Goal: Use online tool/utility: Utilize a website feature to perform a specific function

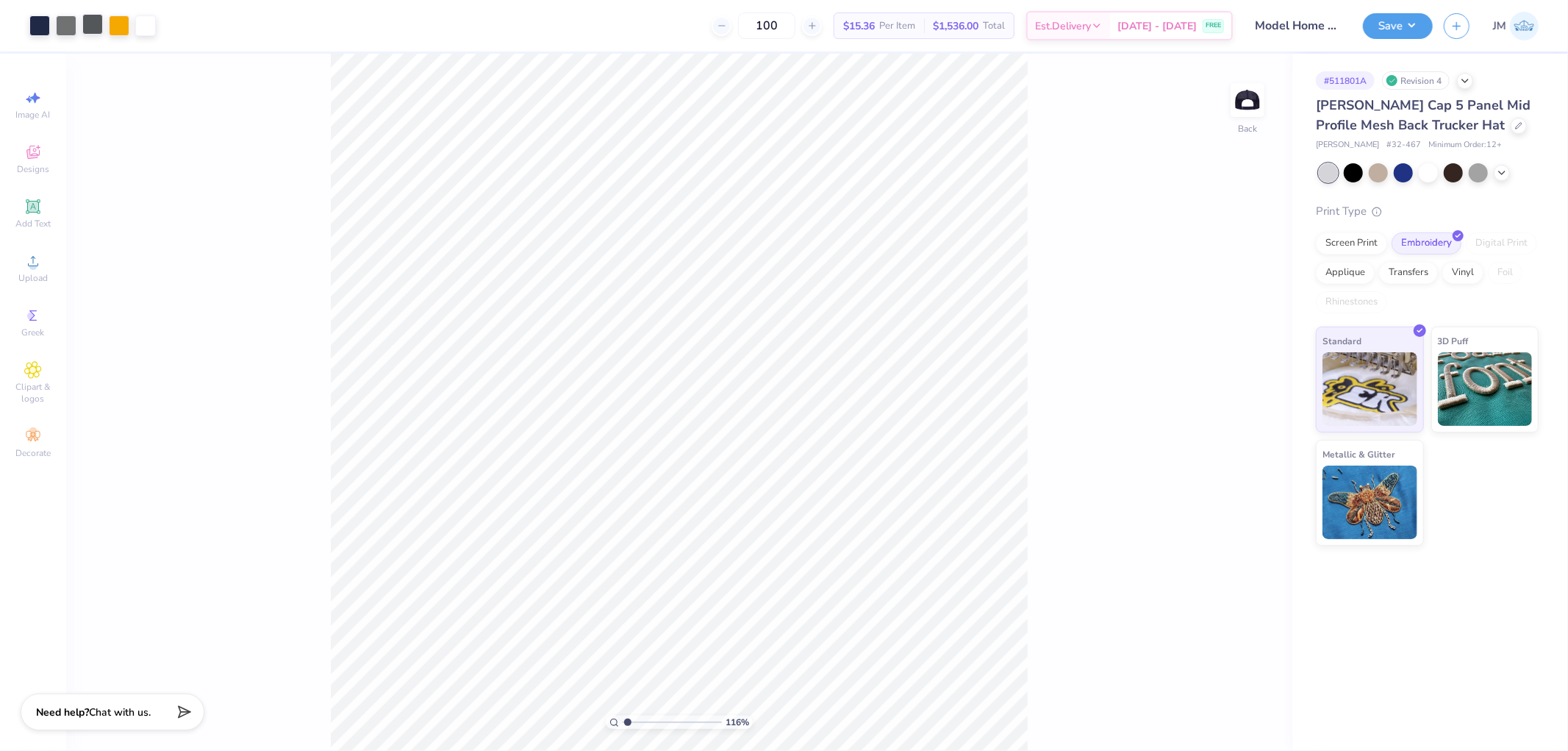
click at [90, 22] on div at bounding box center [92, 24] width 21 height 21
type input "1.15977064983947"
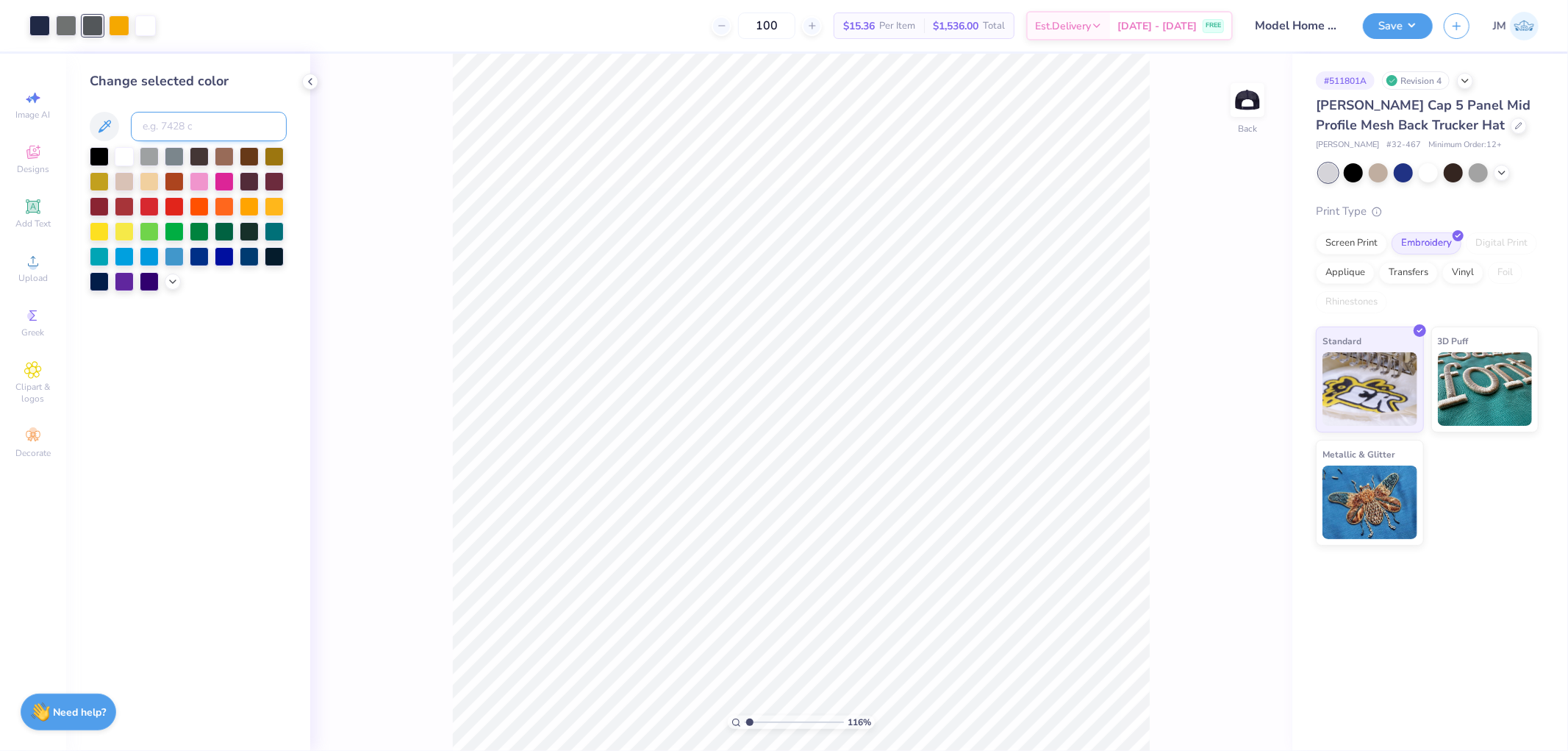
click at [169, 122] on input at bounding box center [208, 126] width 156 height 30
type input "533"
type input "1"
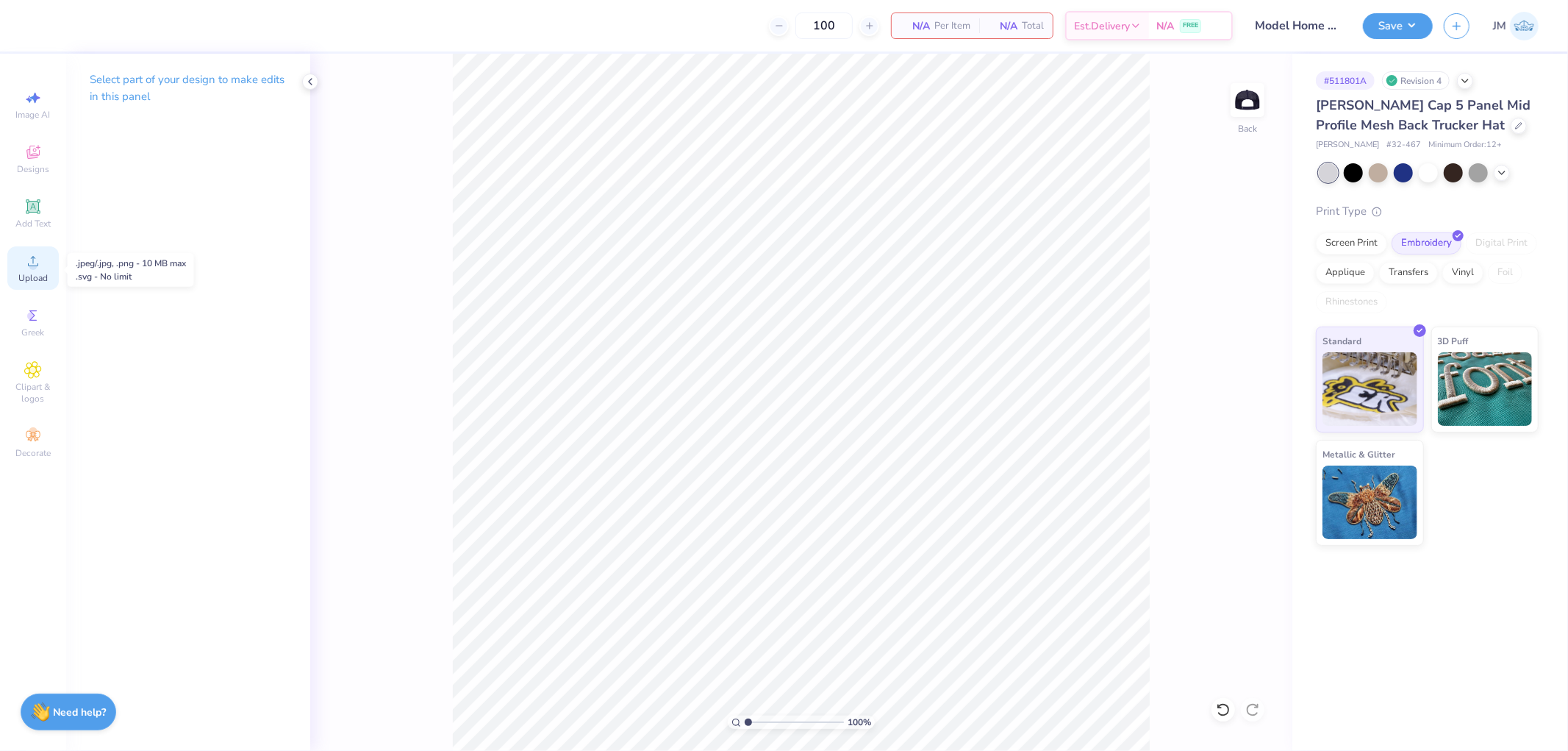
click at [43, 278] on span "Upload" at bounding box center [33, 278] width 30 height 12
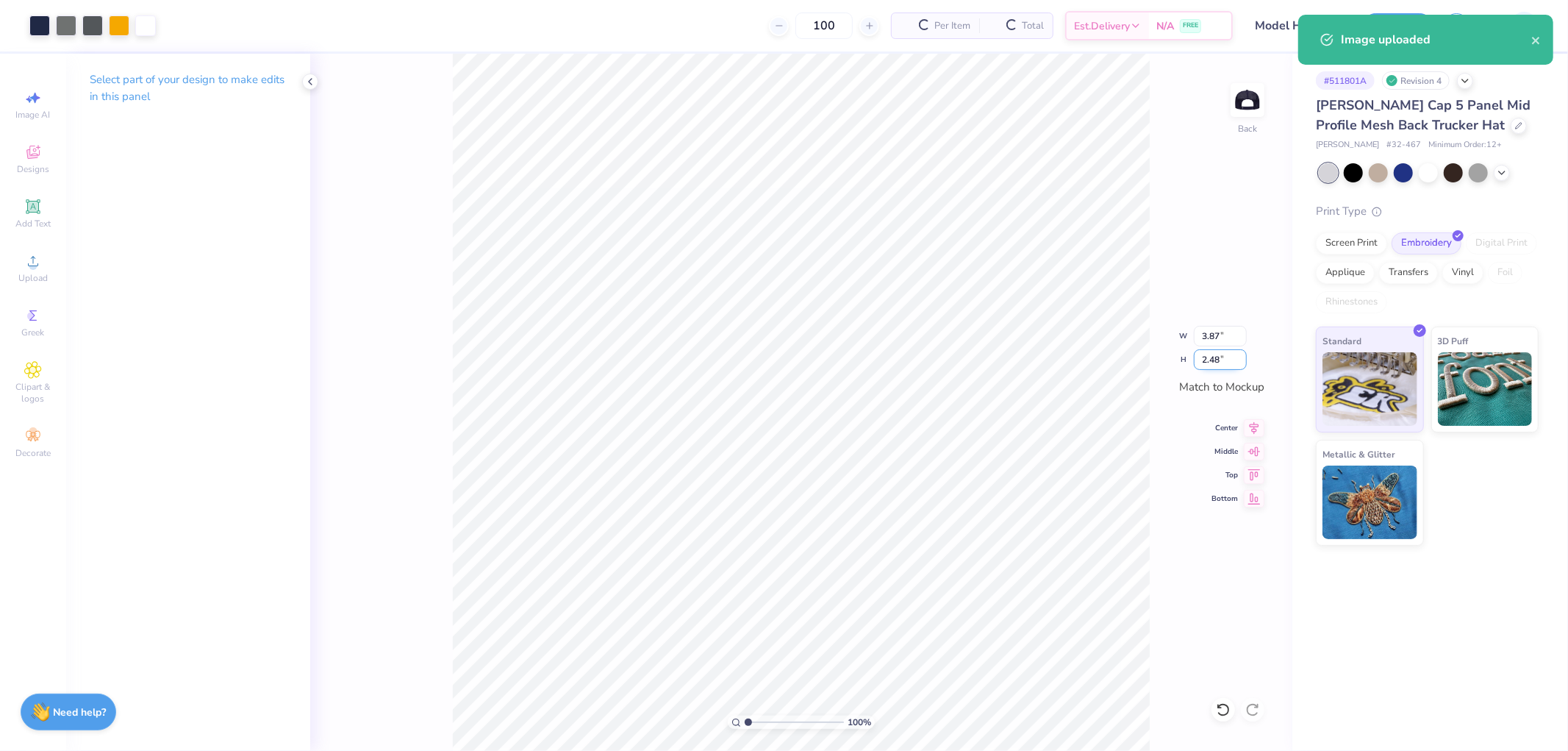
click at [1202, 364] on input "2.48" at bounding box center [1220, 359] width 53 height 21
type input "2.50"
type input "3.89"
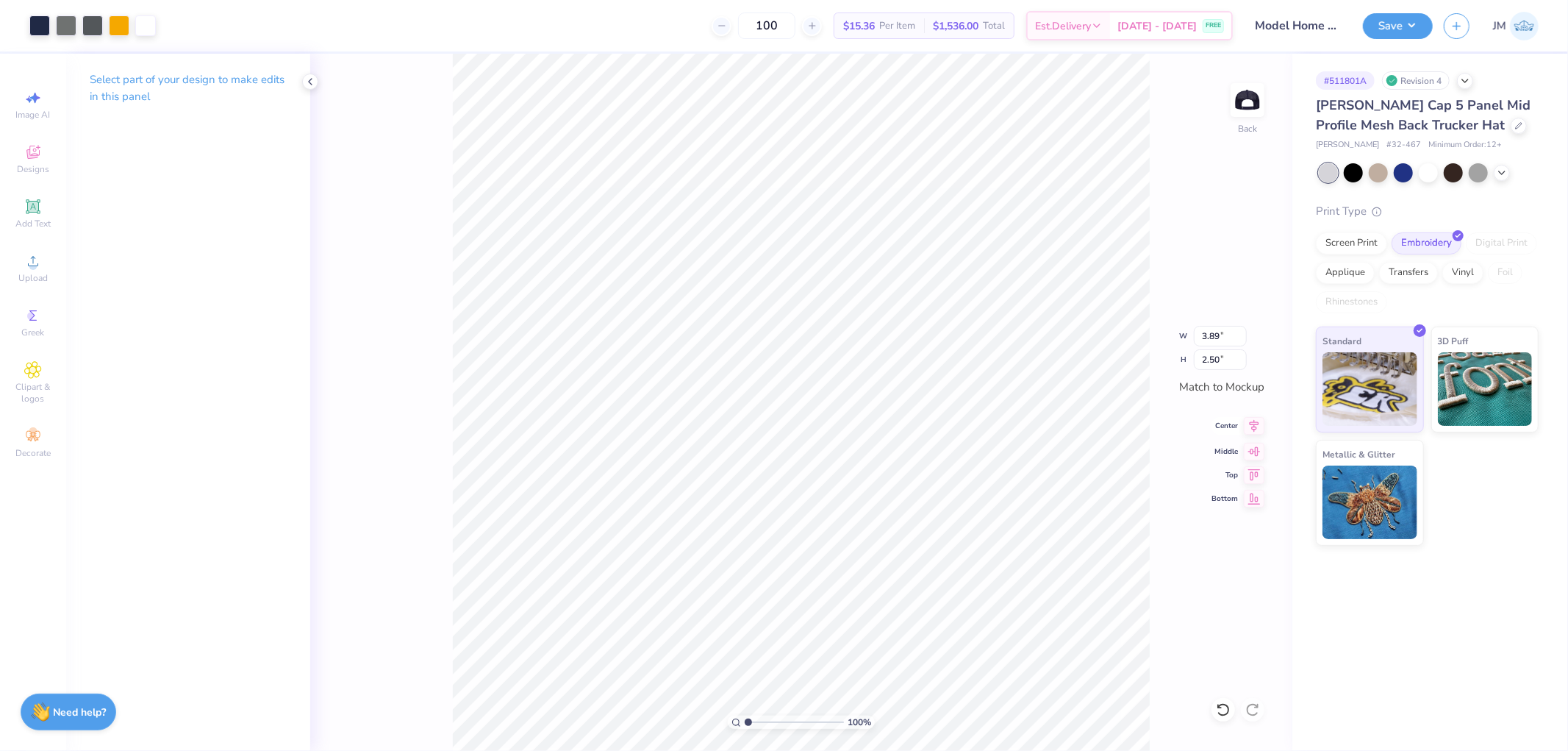
click at [1244, 422] on icon at bounding box center [1253, 425] width 21 height 17
click at [1262, 445] on icon at bounding box center [1253, 449] width 21 height 17
click at [1414, 31] on button "Save" at bounding box center [1398, 23] width 70 height 26
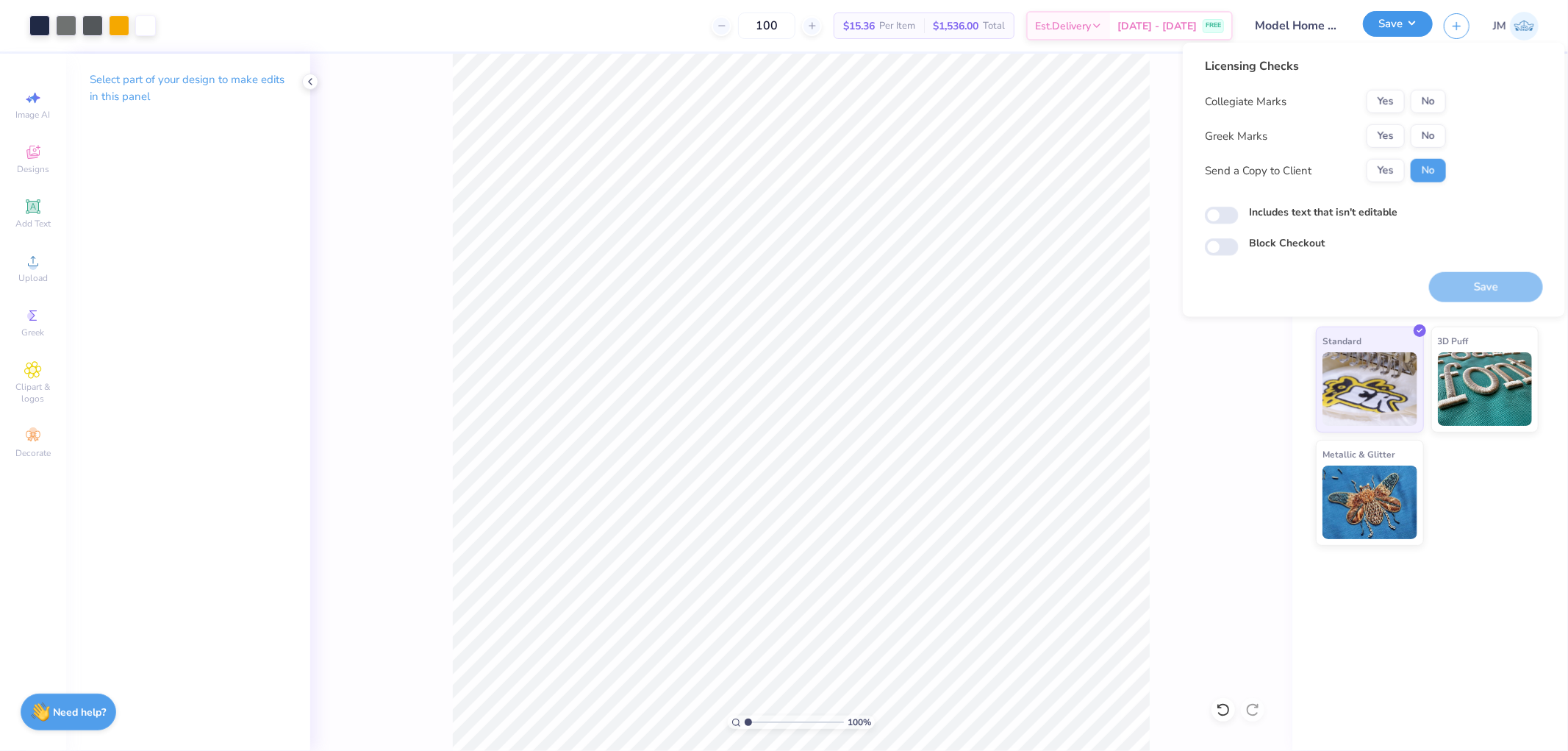
click at [1413, 30] on button "Save" at bounding box center [1398, 23] width 70 height 26
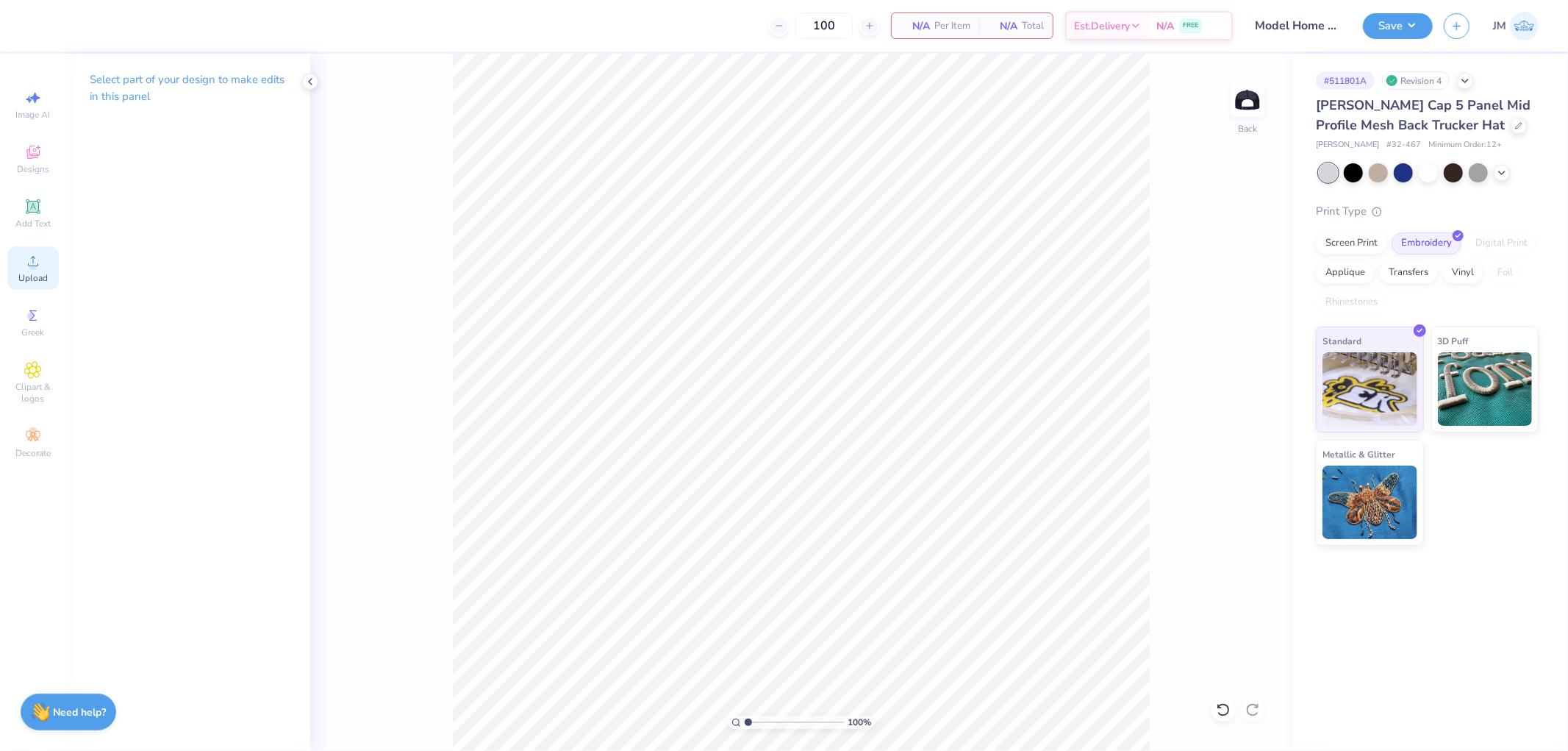
click at [37, 264] on icon at bounding box center [33, 261] width 10 height 10
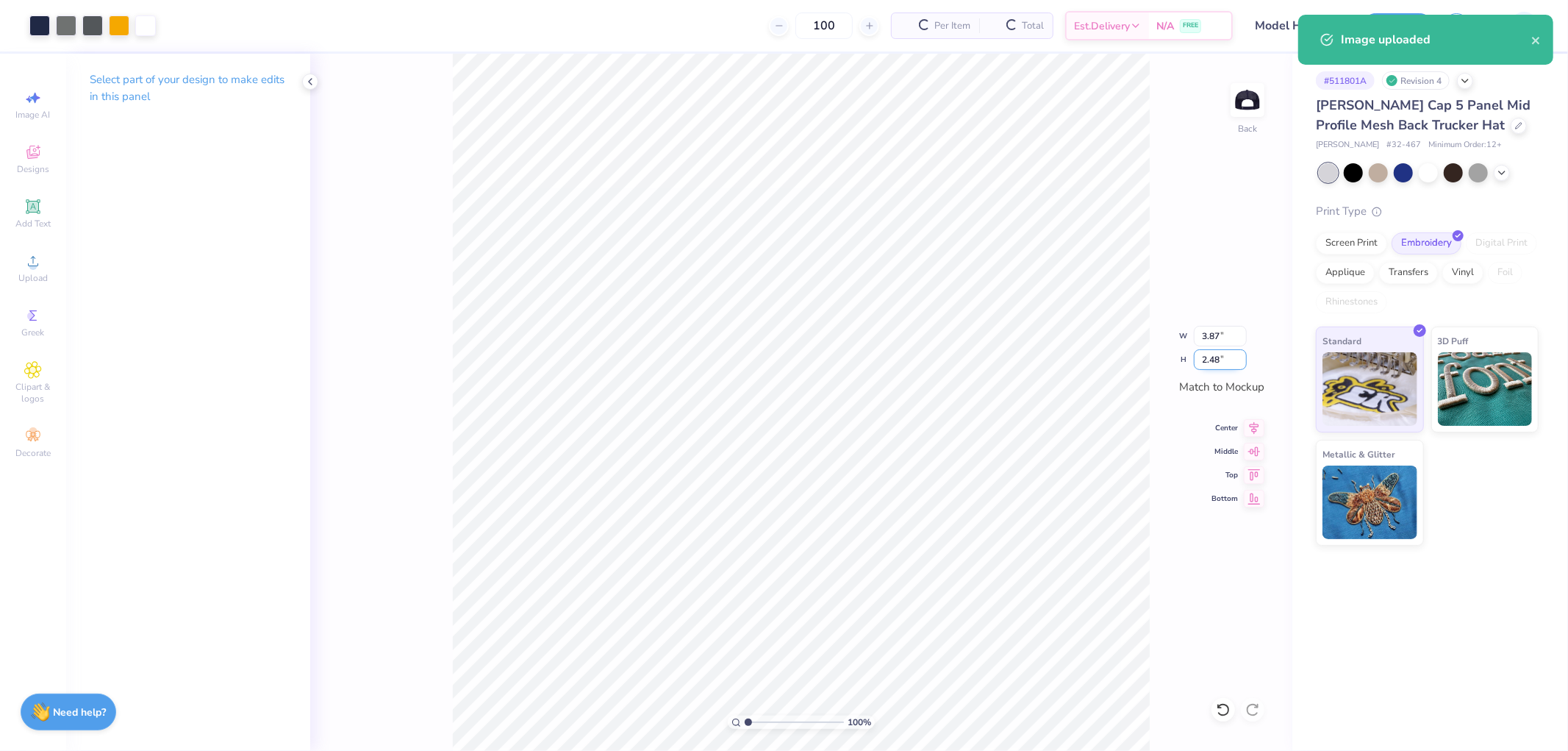
click at [1228, 359] on input "2.48" at bounding box center [1220, 359] width 53 height 21
type input "2.50"
type input "3.89"
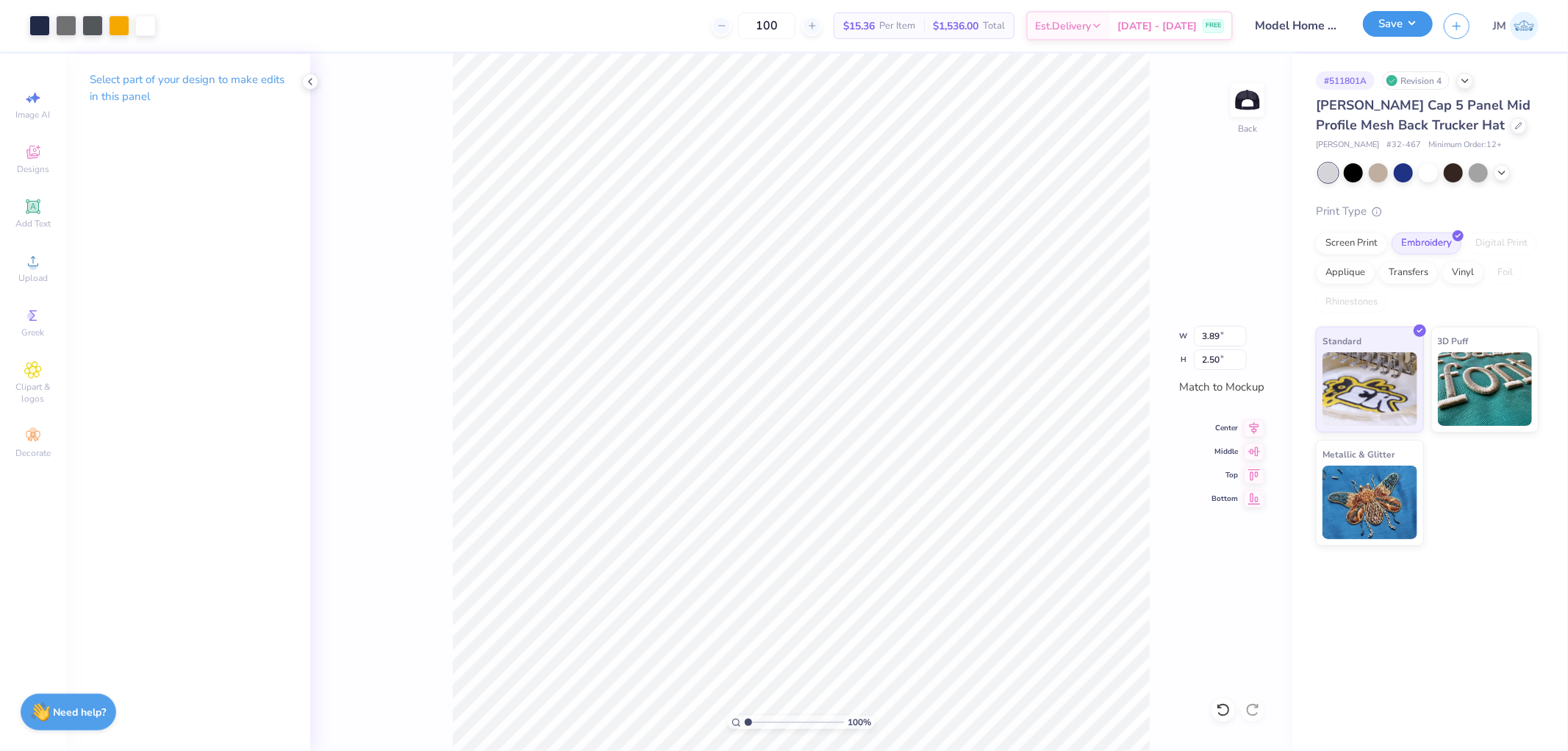
click at [1410, 30] on button "Save" at bounding box center [1398, 23] width 70 height 26
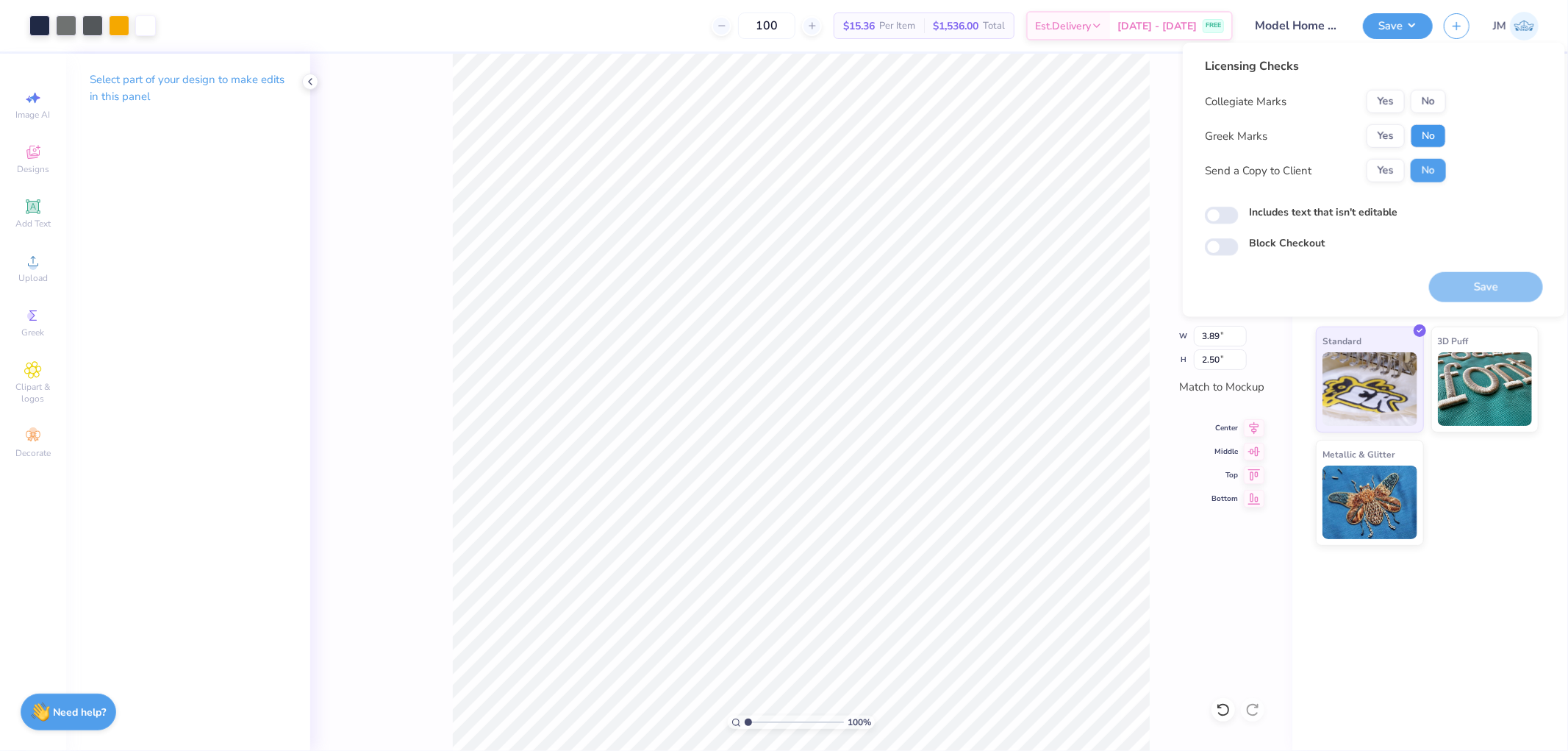
click at [1411, 129] on button "No" at bounding box center [1428, 135] width 36 height 23
click at [1430, 97] on button "No" at bounding box center [1428, 102] width 36 height 23
click at [1495, 283] on button "Save" at bounding box center [1486, 287] width 114 height 31
